Goal: Book appointment/travel/reservation

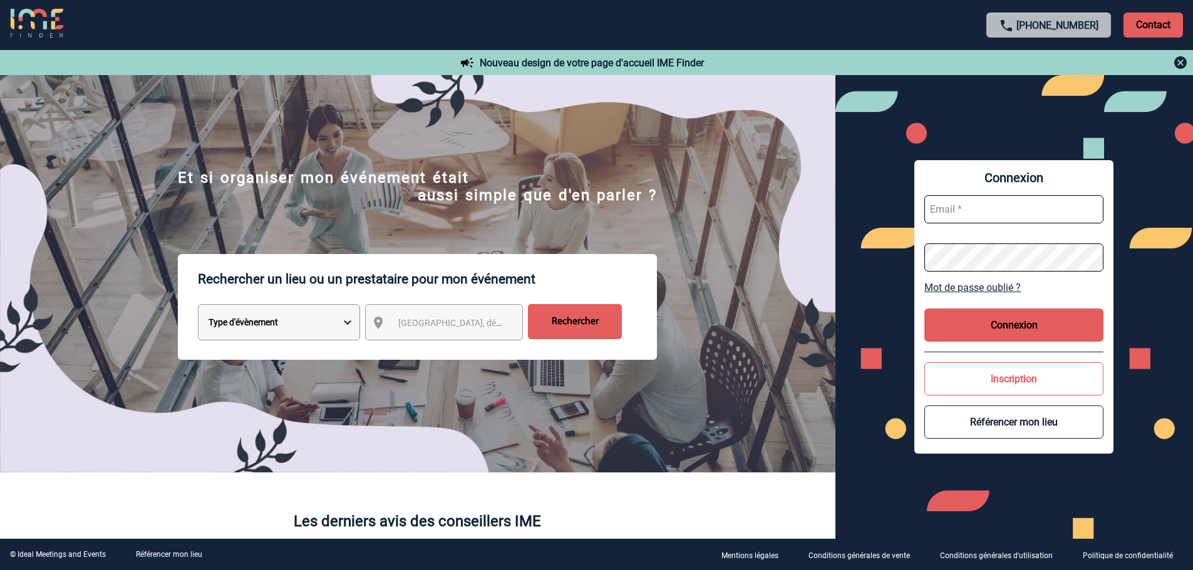
click at [315, 327] on select "Type d'évènement Séminaire avec nuitée Réunion Repas de groupe Team Building & …" at bounding box center [279, 322] width 162 height 36
select select "3"
click at [198, 306] on select "Type d'évènement Séminaire avec nuitée Réunion Repas de groupe Team Building & …" at bounding box center [279, 322] width 162 height 36
click at [412, 328] on span "[GEOGRAPHIC_DATA], département, région..." at bounding box center [485, 323] width 174 height 10
click at [416, 345] on input "search" at bounding box center [455, 345] width 118 height 18
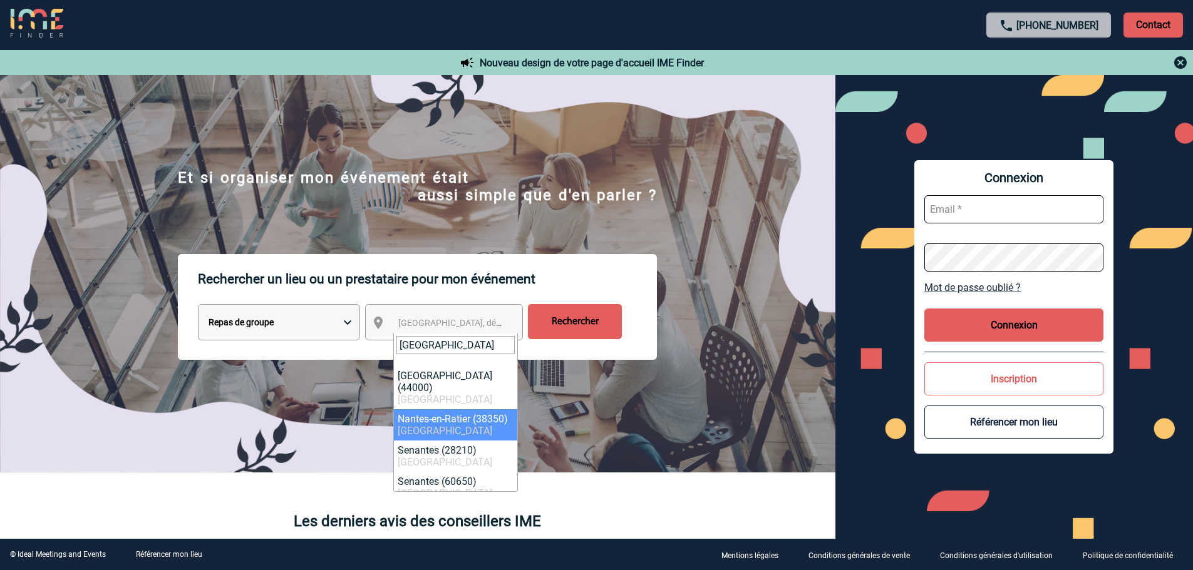
type input "nantes"
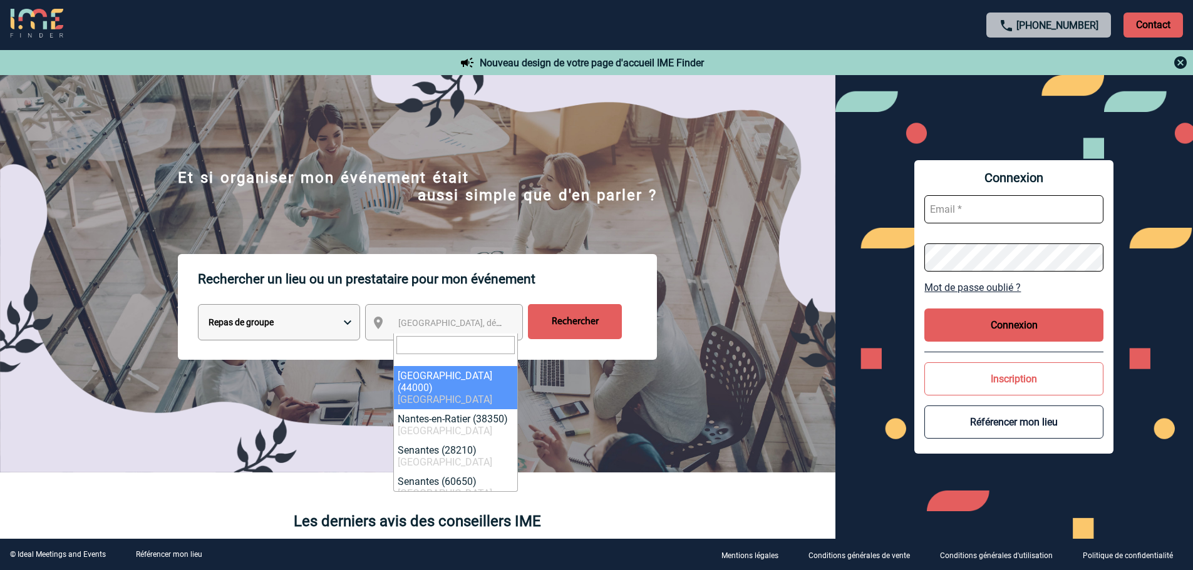
select select "5250"
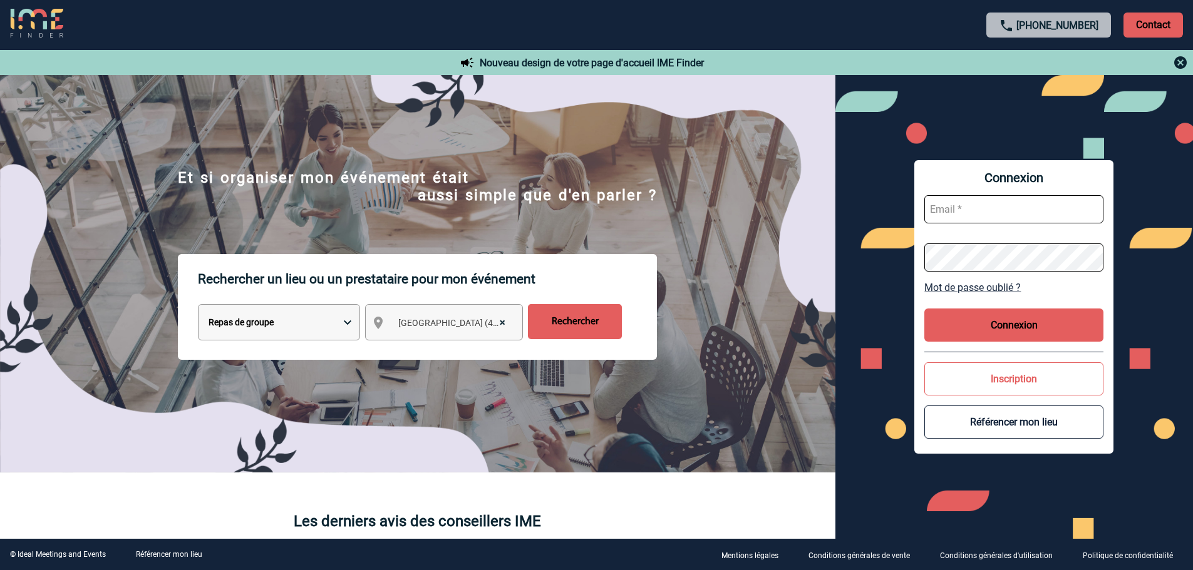
click at [563, 323] on input "Rechercher" at bounding box center [575, 321] width 94 height 35
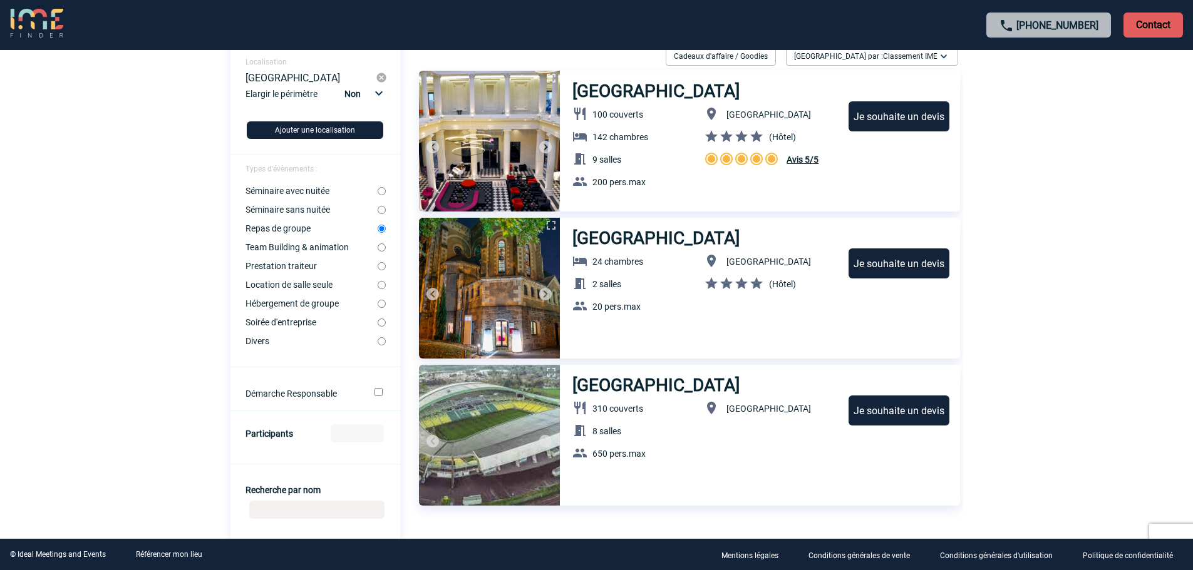
scroll to position [83, 0]
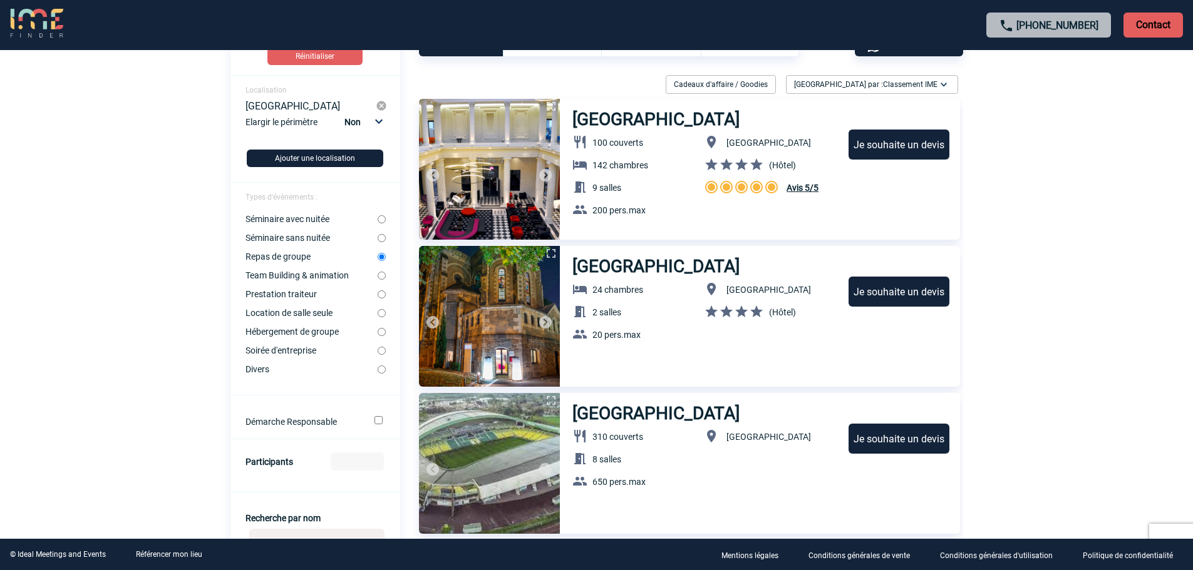
click at [648, 262] on h3 "Sozo Hotel" at bounding box center [656, 266] width 169 height 21
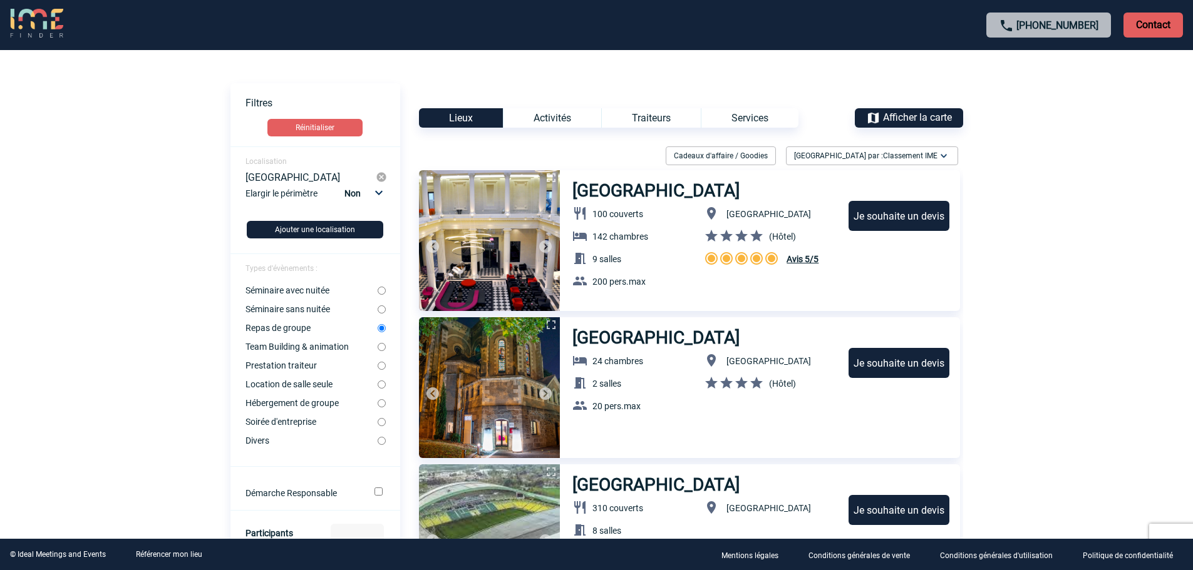
scroll to position [0, 0]
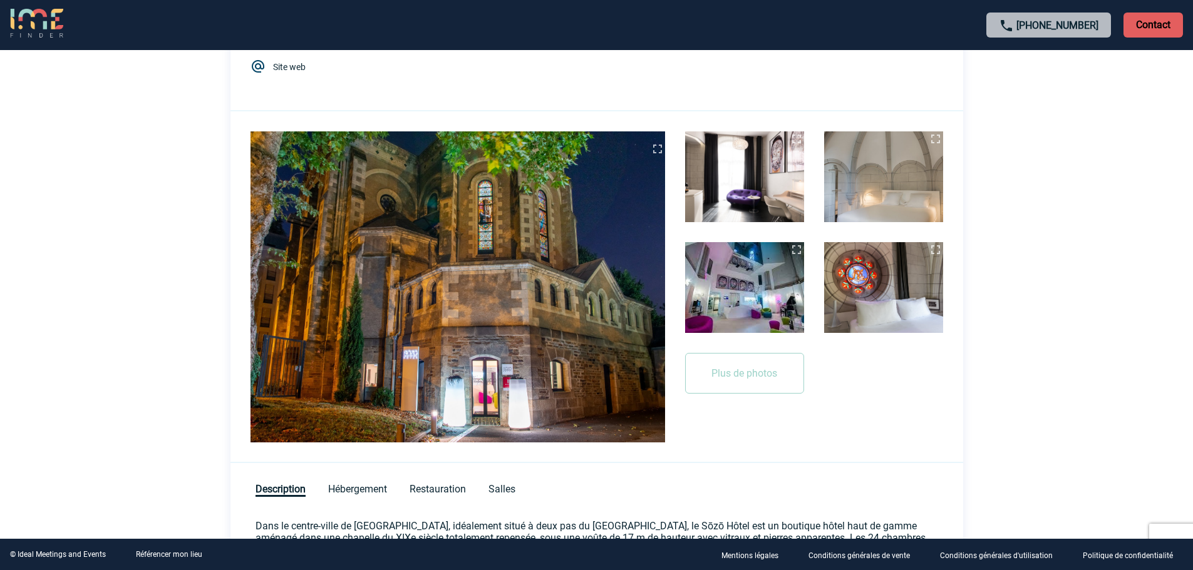
scroll to position [167, 0]
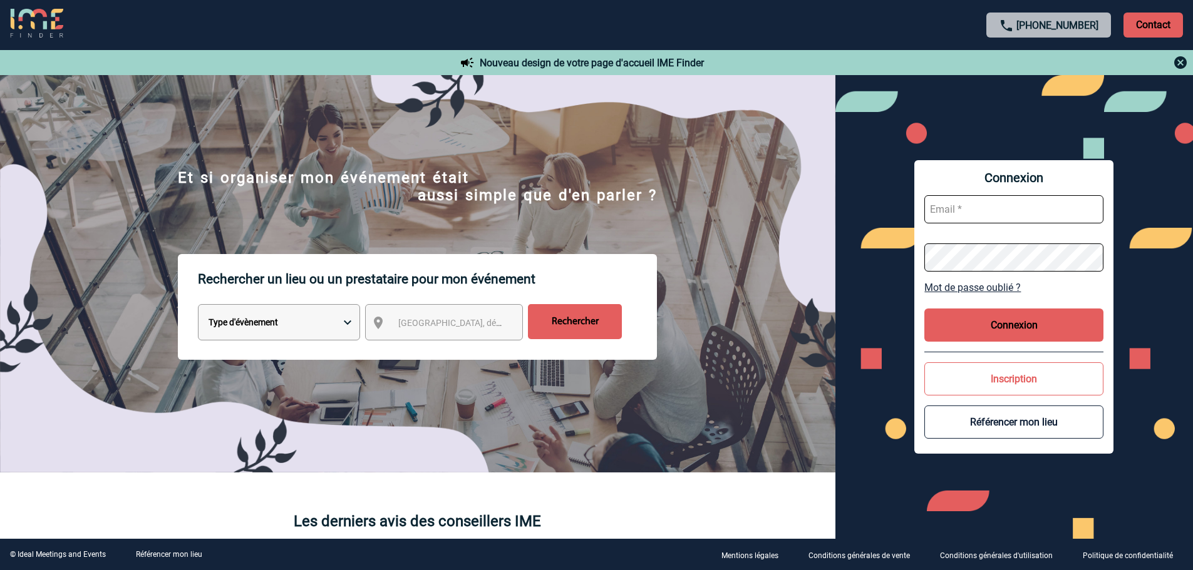
click at [903, 121] on div "Connexion Mot de passe oublié ? Connexion Inscription Référencer mon lieu" at bounding box center [1014, 307] width 358 height 464
